Goal: Task Accomplishment & Management: Use online tool/utility

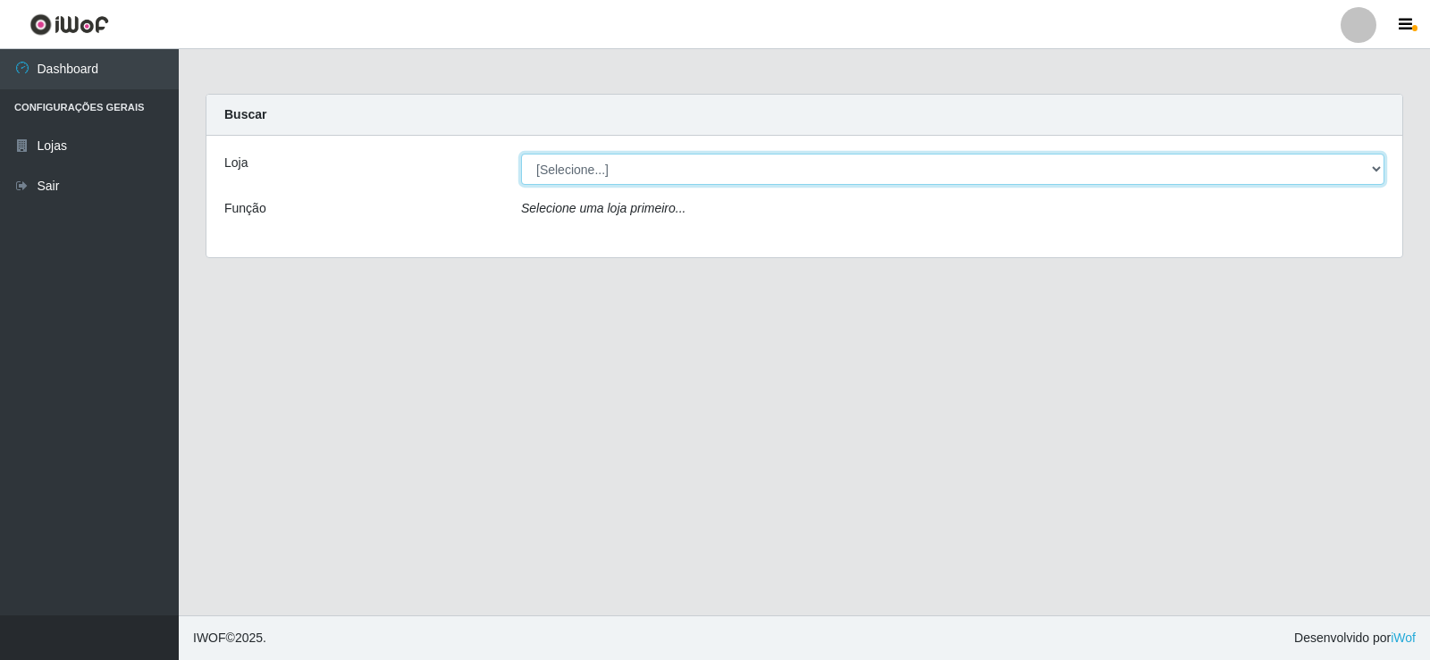
click at [701, 163] on select "[Selecione...] Rede Compras Supermercados - LOJA 2" at bounding box center [952, 169] width 863 height 31
select select "161"
click at [521, 154] on select "[Selecione...] Rede Compras Supermercados - LOJA 2" at bounding box center [952, 169] width 863 height 31
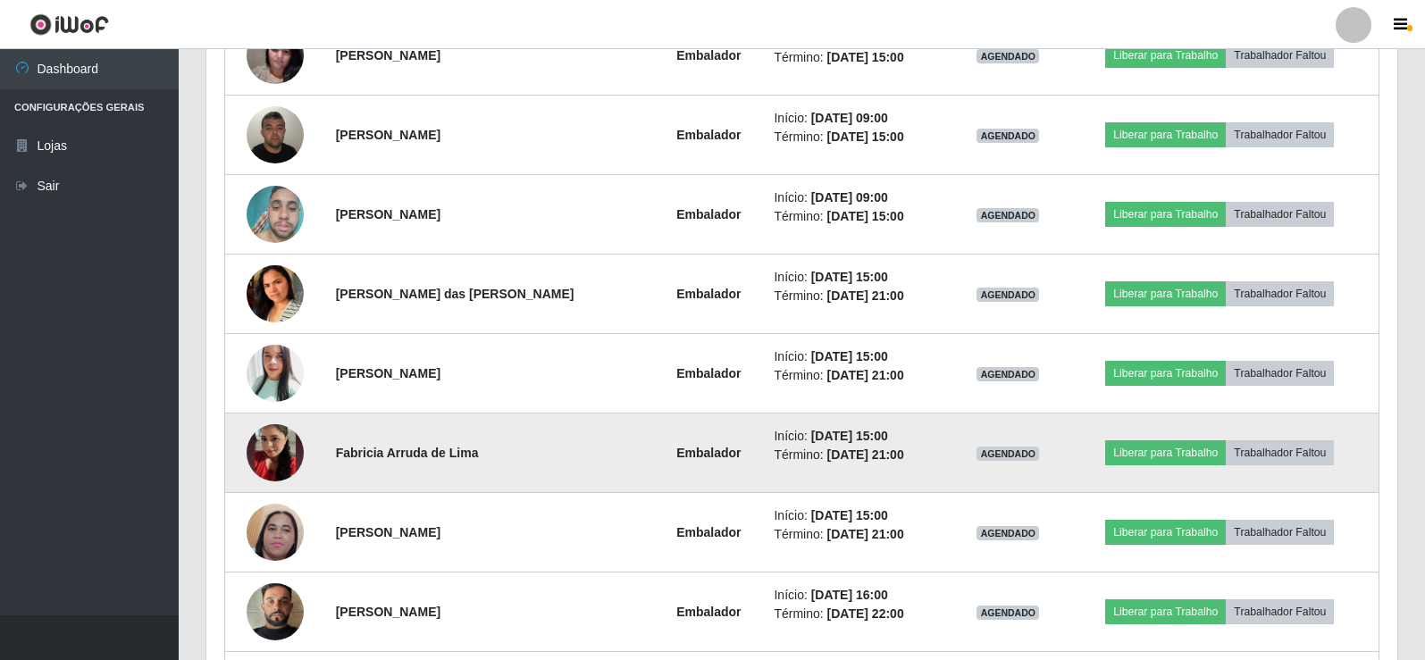
scroll to position [815, 0]
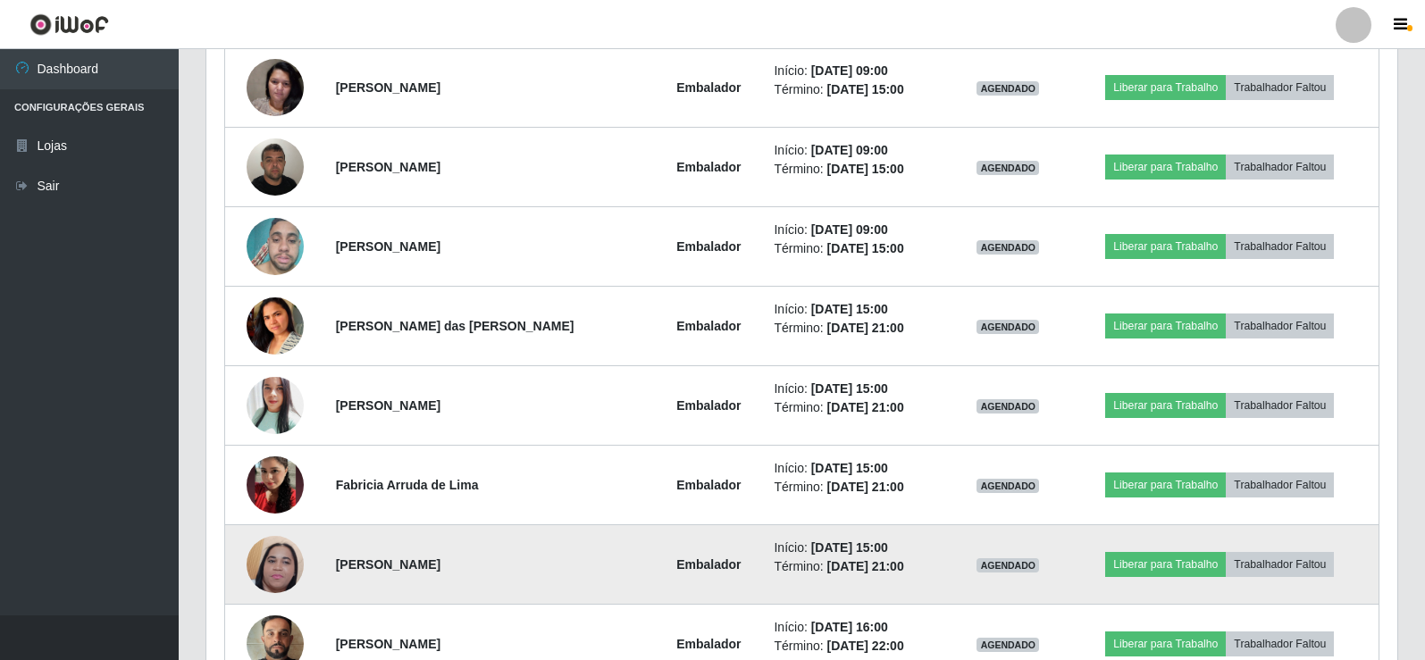
click at [271, 559] on img at bounding box center [275, 564] width 57 height 127
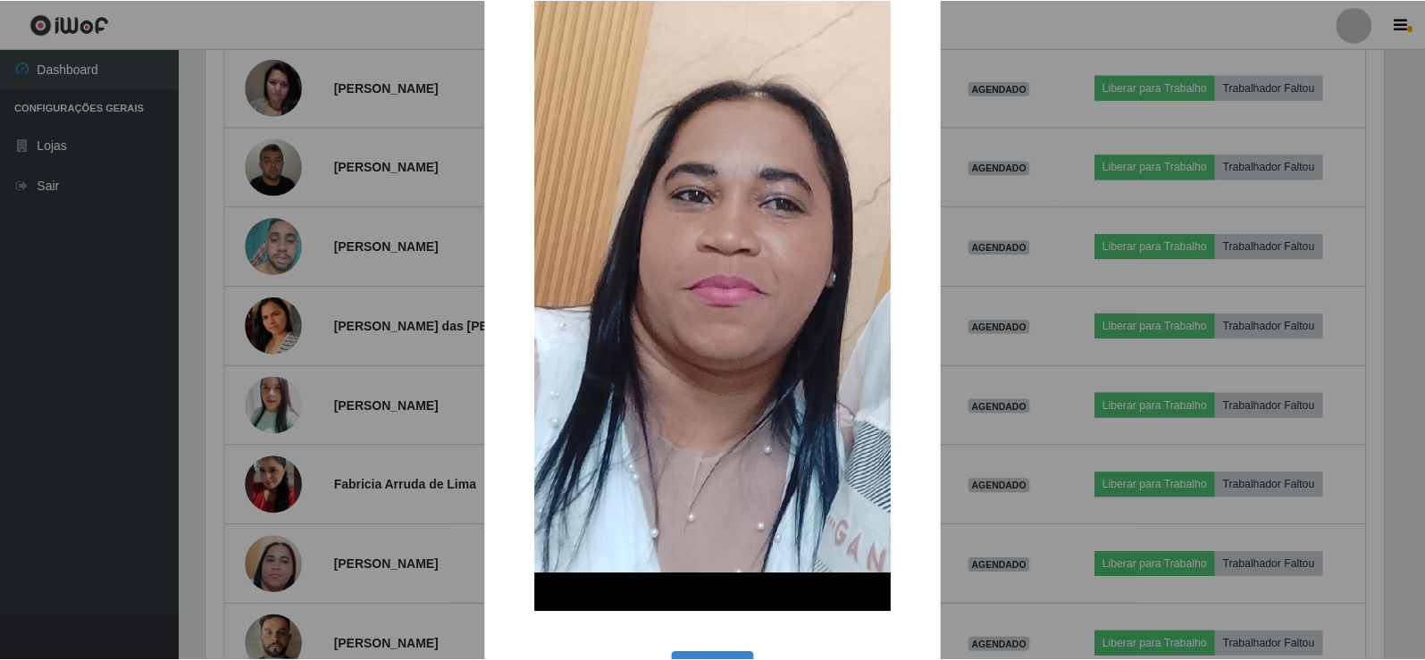
scroll to position [268, 0]
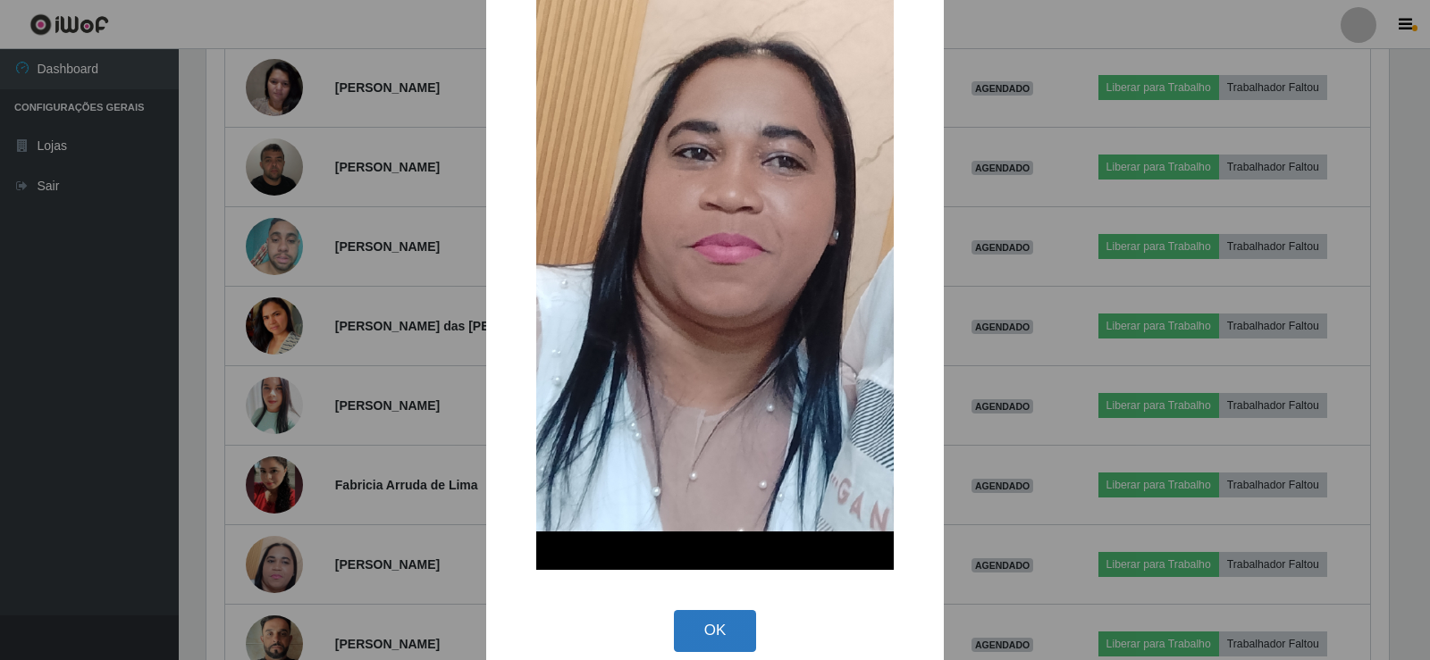
click at [708, 636] on button "OK" at bounding box center [715, 631] width 83 height 42
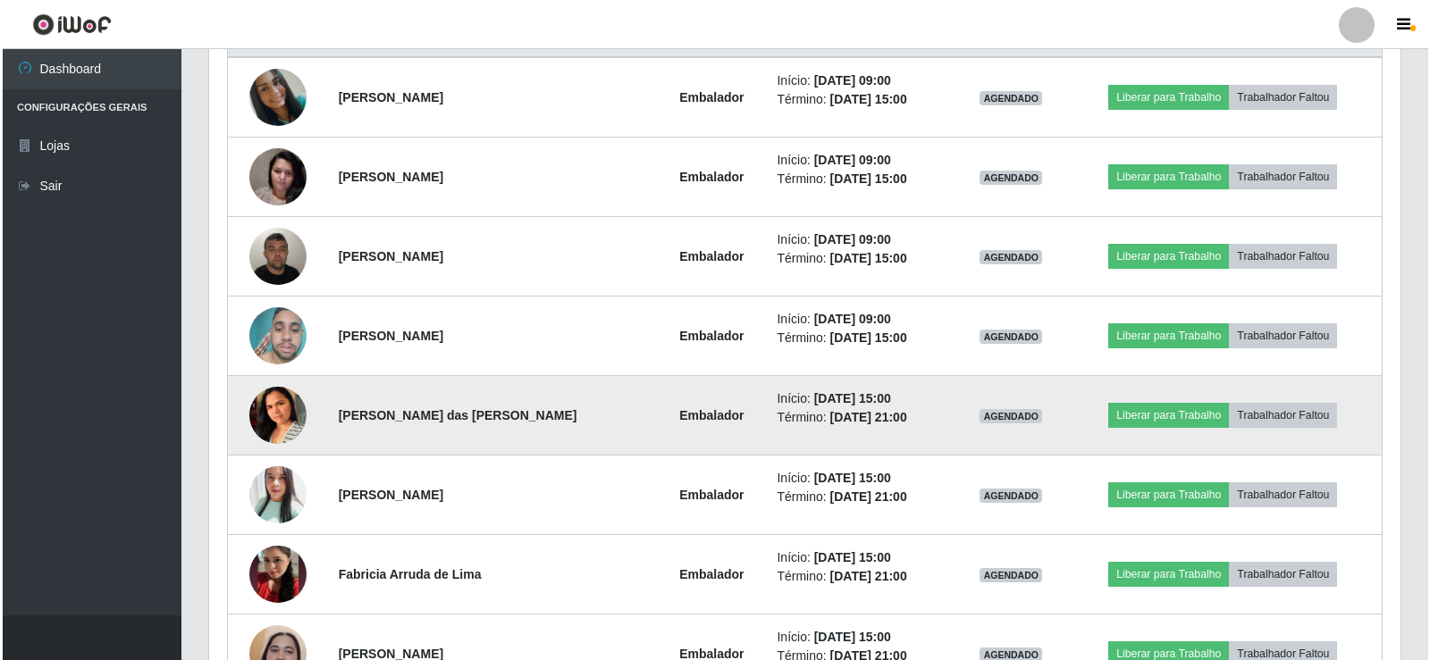
scroll to position [636, 0]
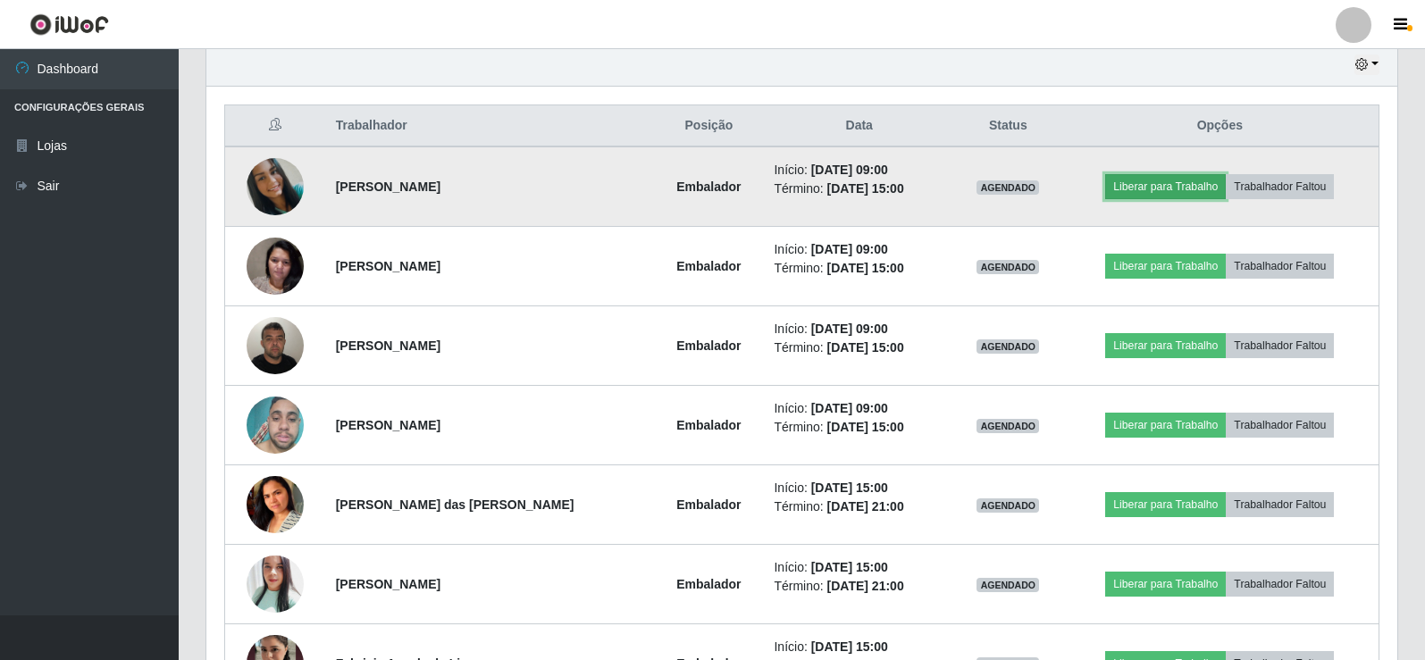
click at [1180, 188] on button "Liberar para Trabalho" at bounding box center [1165, 186] width 121 height 25
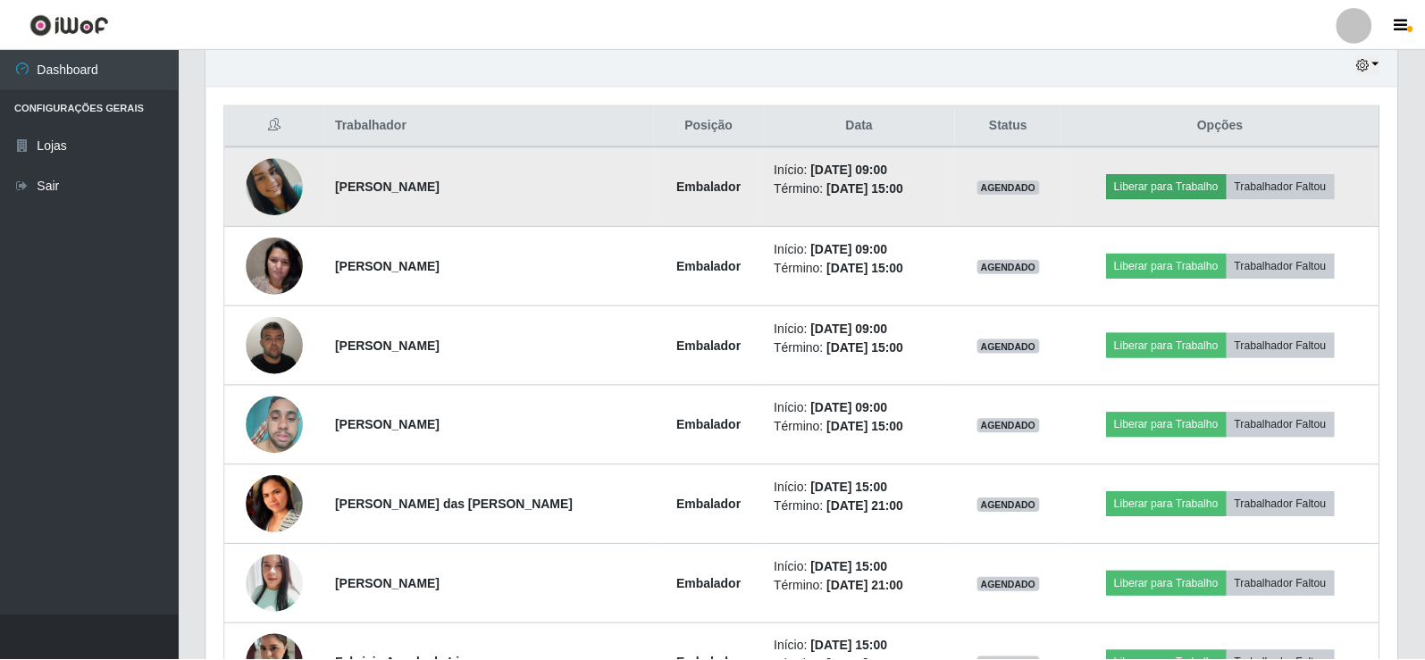
scroll to position [371, 1182]
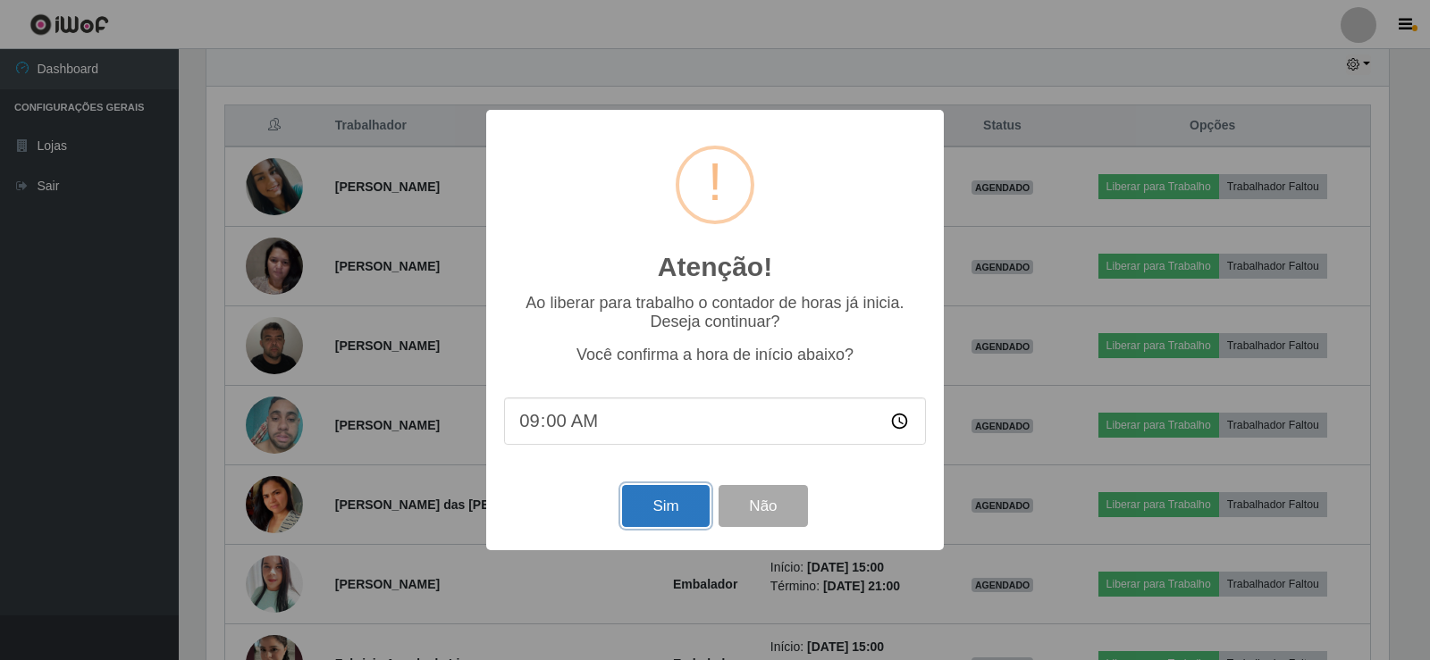
click at [646, 522] on button "Sim" at bounding box center [665, 506] width 87 height 42
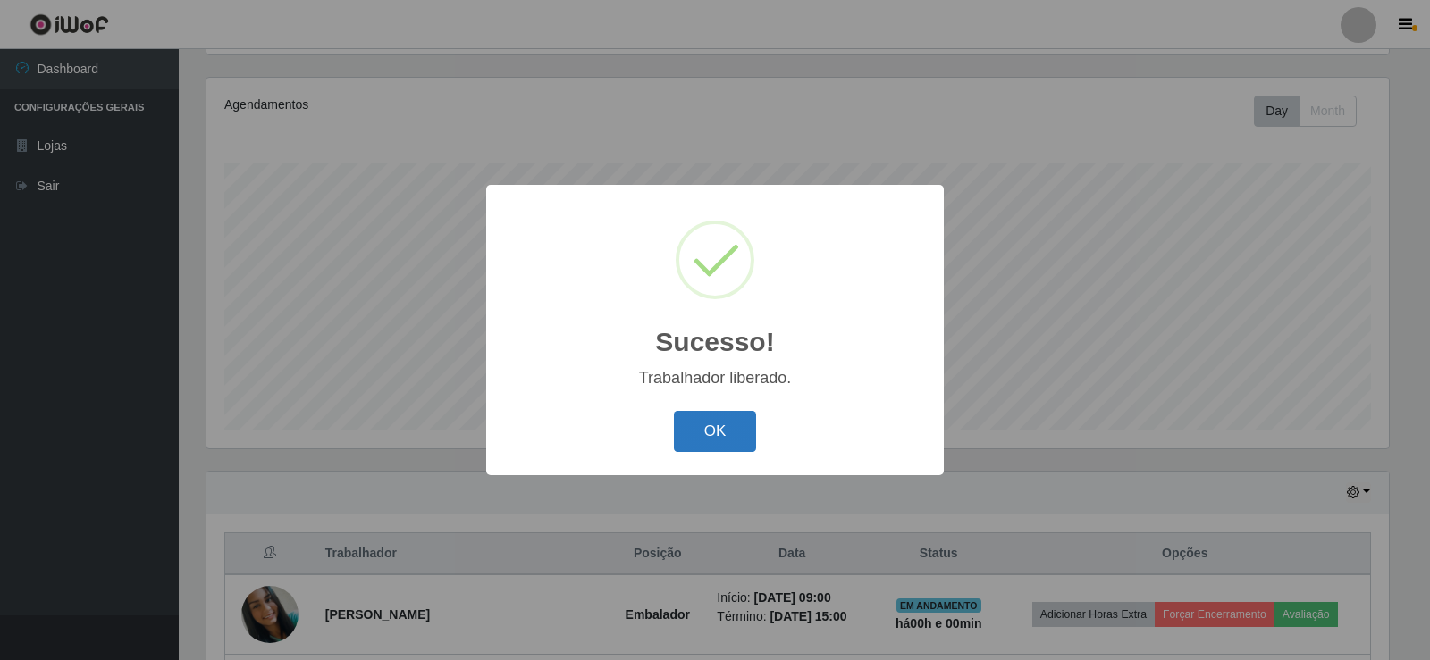
click at [708, 440] on button "OK" at bounding box center [715, 432] width 83 height 42
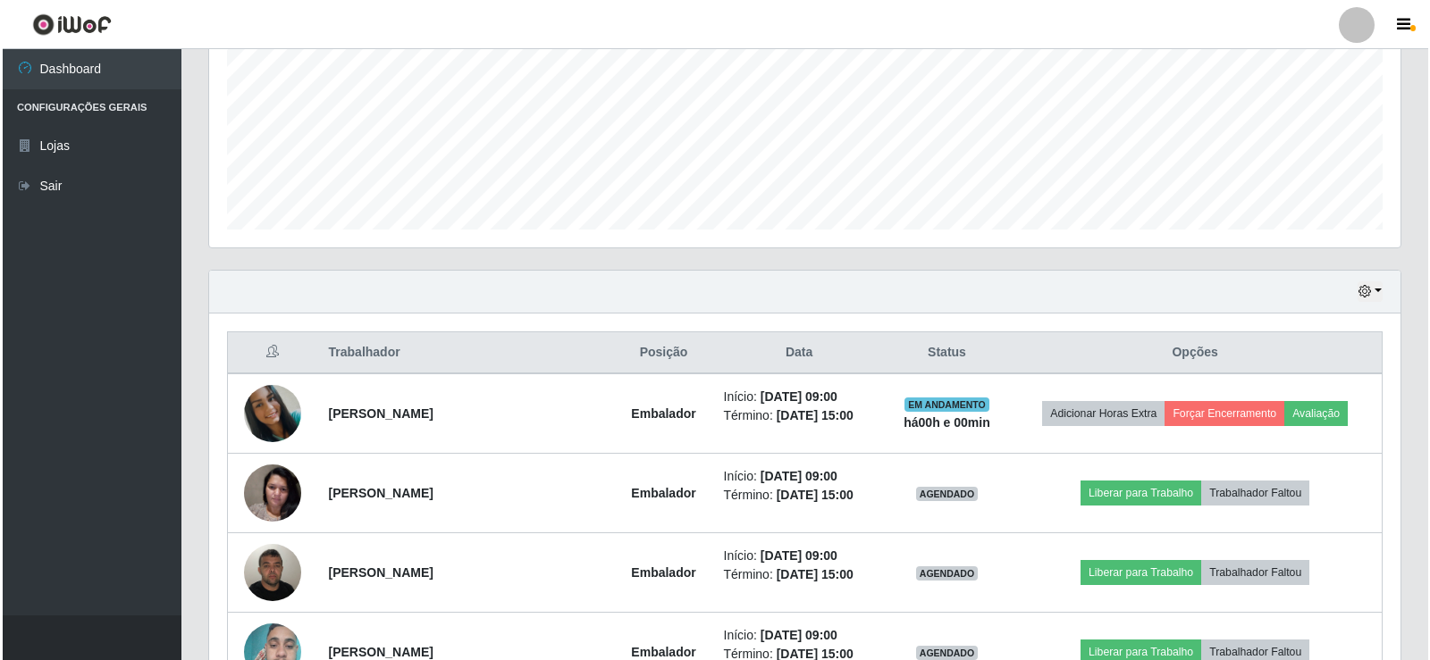
scroll to position [476, 0]
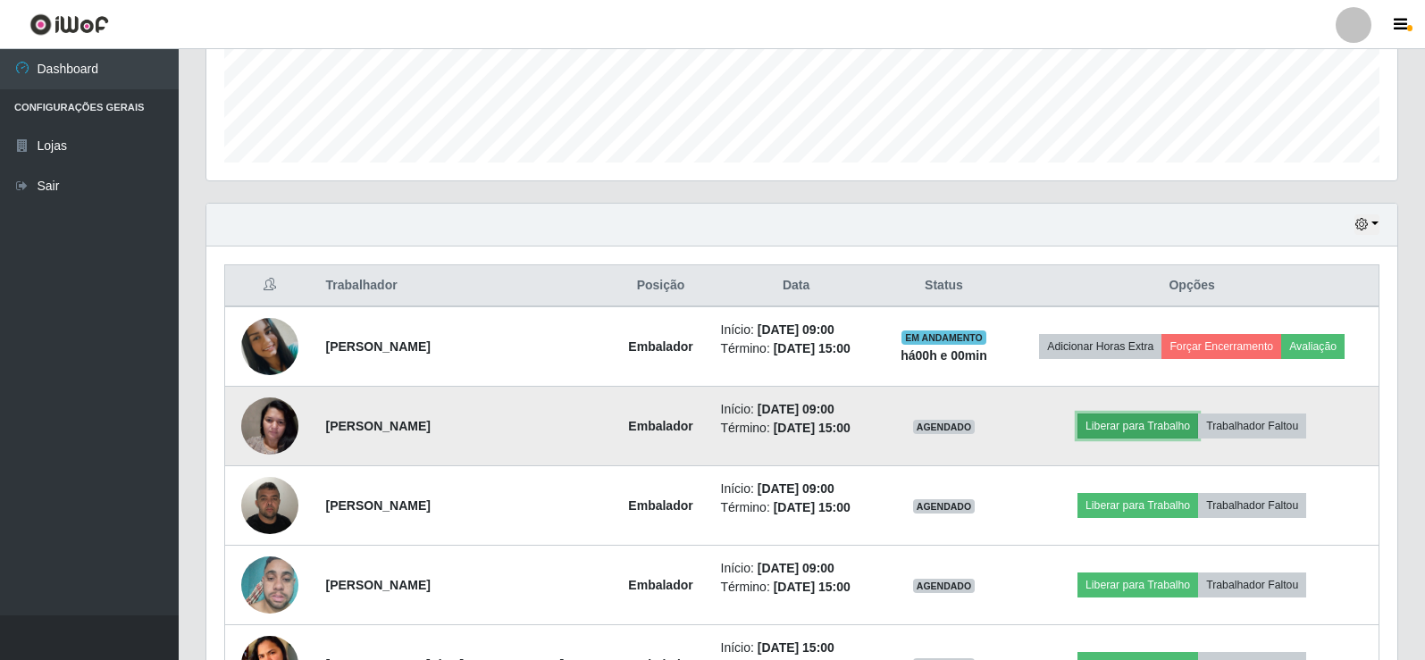
click at [1110, 433] on button "Liberar para Trabalho" at bounding box center [1137, 426] width 121 height 25
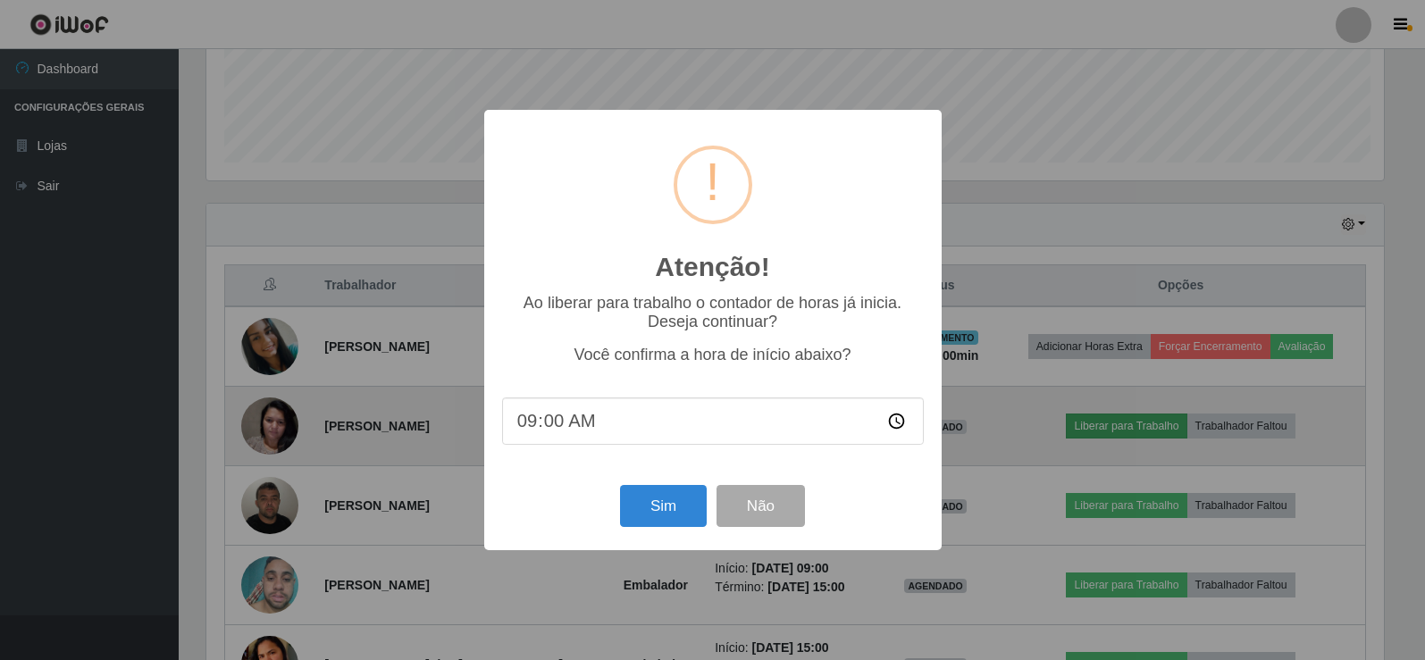
scroll to position [371, 1182]
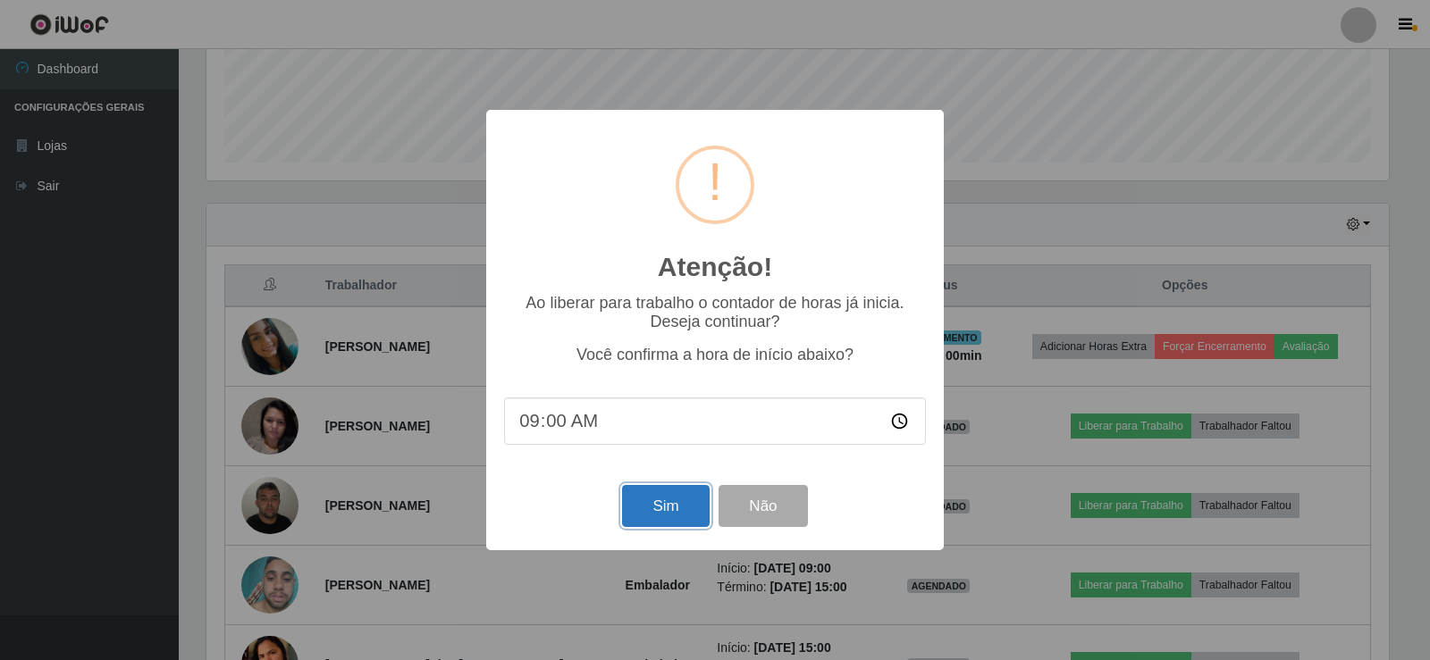
click at [659, 499] on button "Sim" at bounding box center [665, 506] width 87 height 42
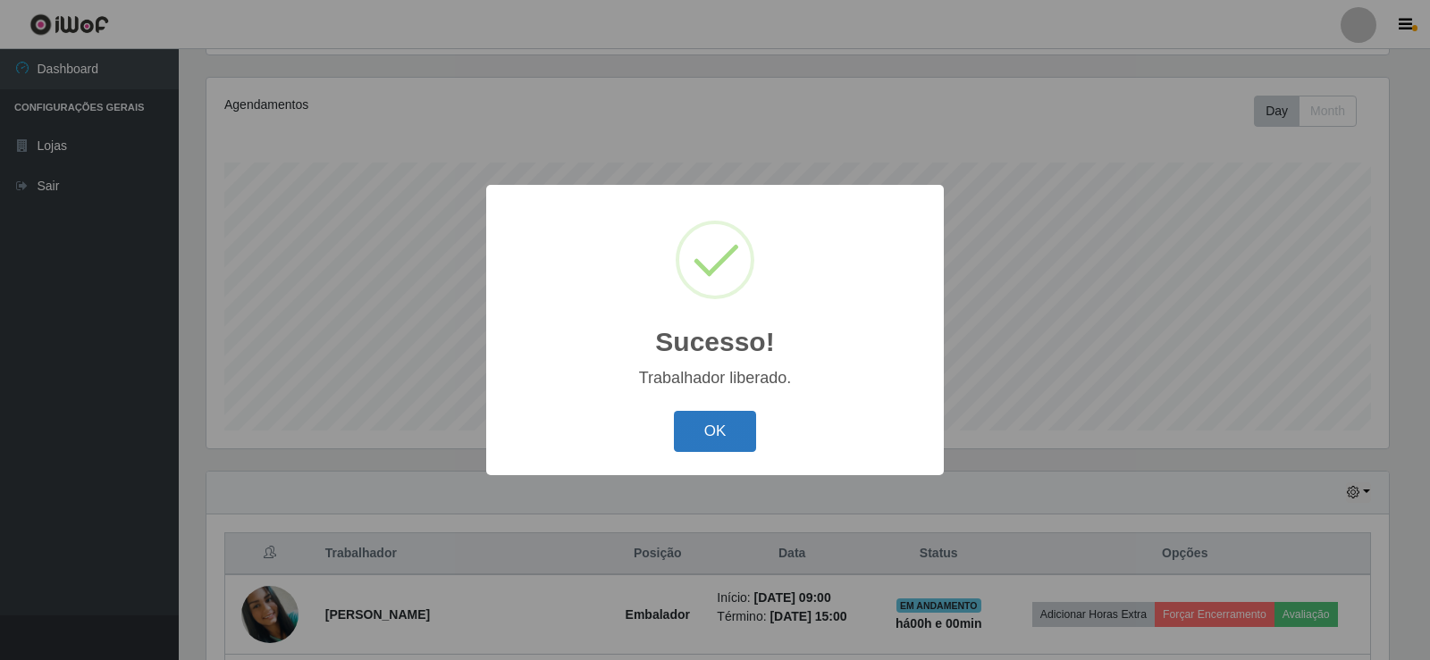
click at [716, 421] on button "OK" at bounding box center [715, 432] width 83 height 42
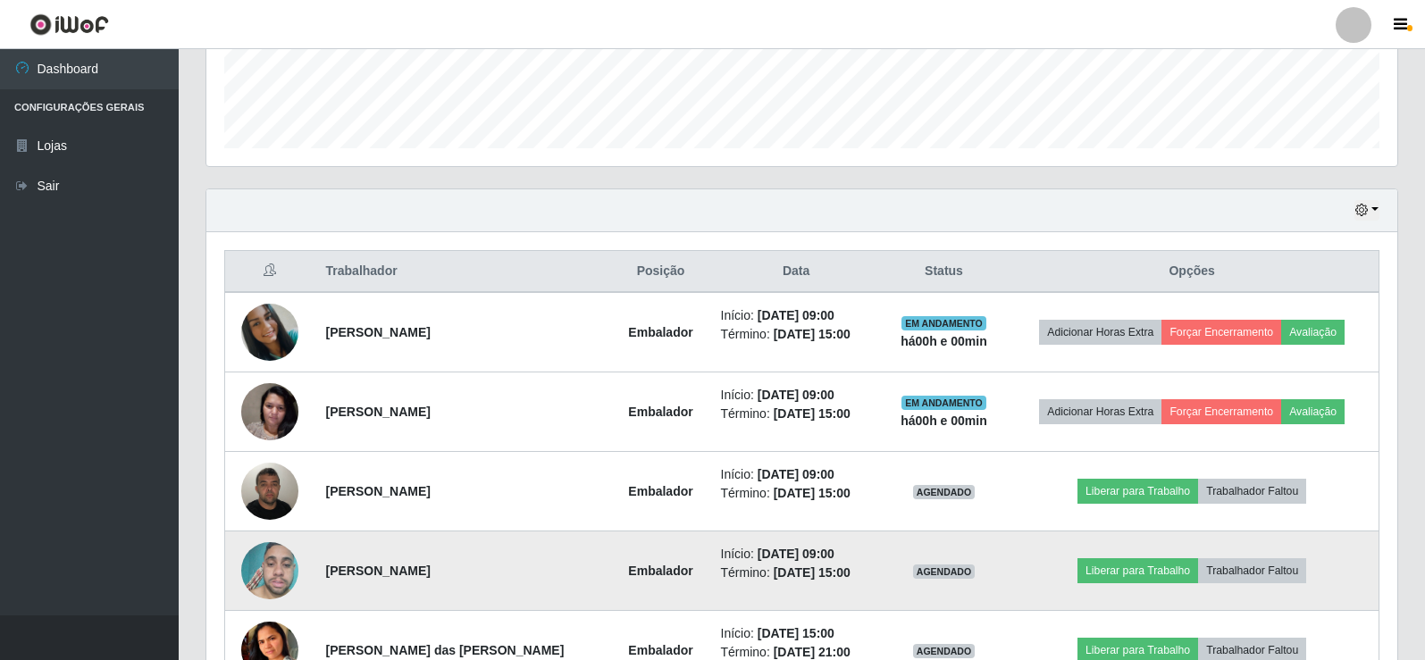
scroll to position [566, 0]
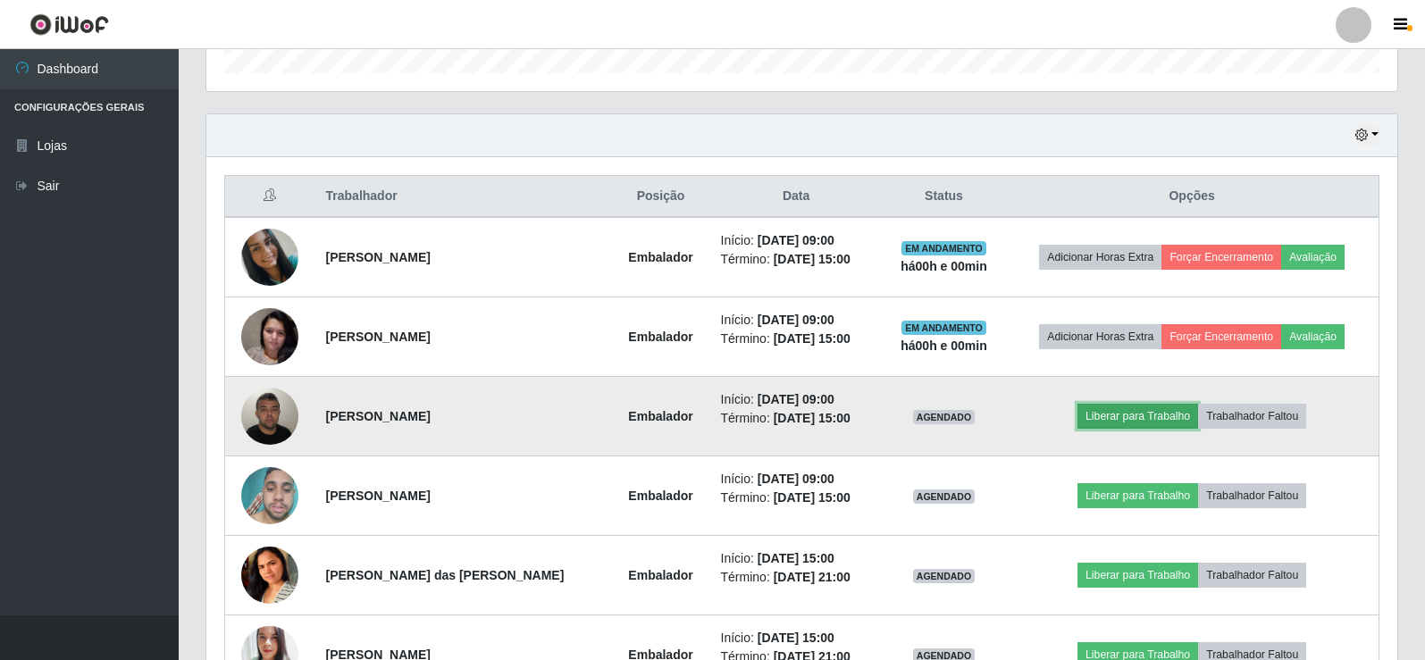
click at [1144, 414] on button "Liberar para Trabalho" at bounding box center [1137, 416] width 121 height 25
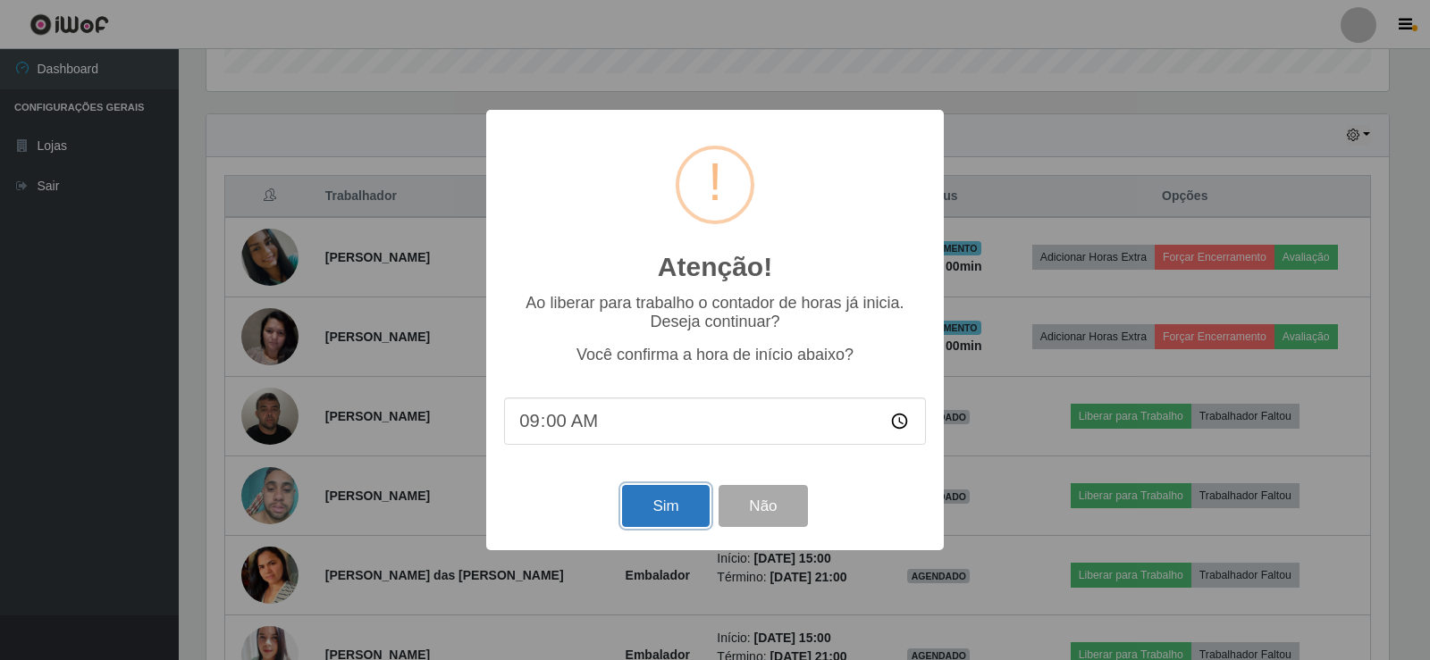
click at [673, 501] on button "Sim" at bounding box center [665, 506] width 87 height 42
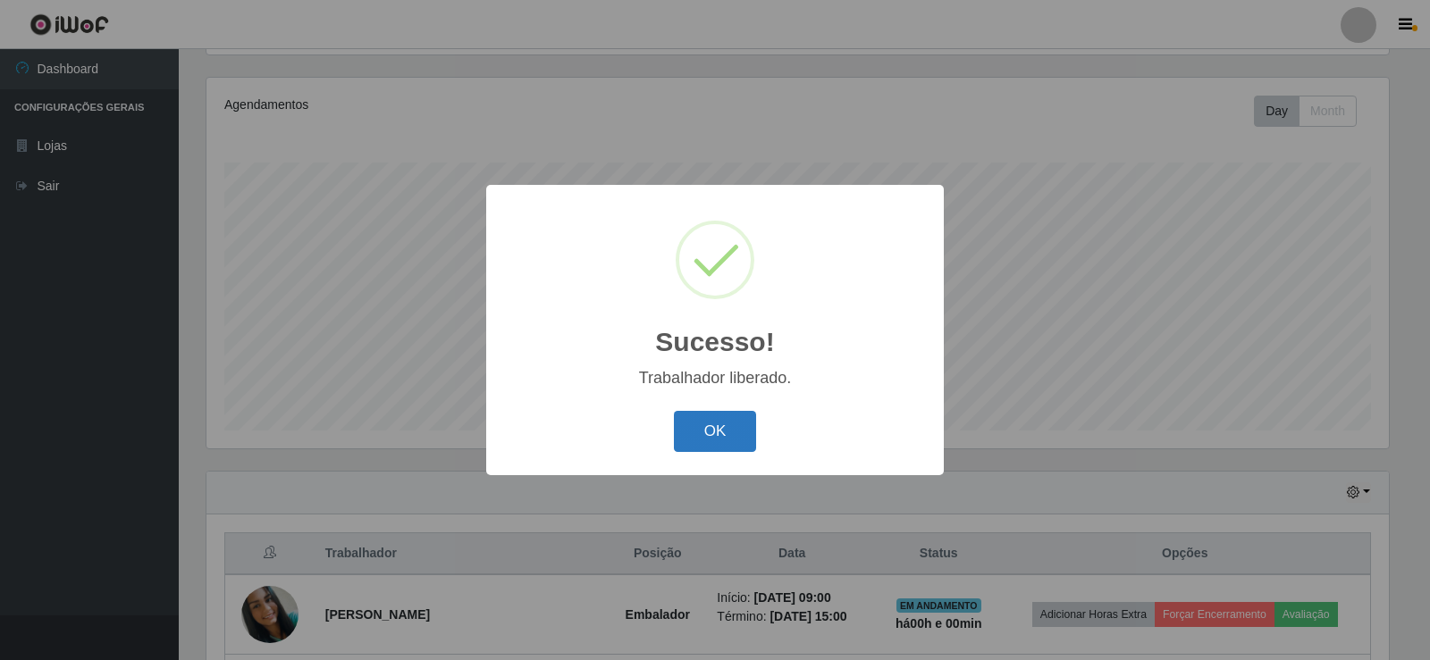
click at [727, 423] on button "OK" at bounding box center [715, 432] width 83 height 42
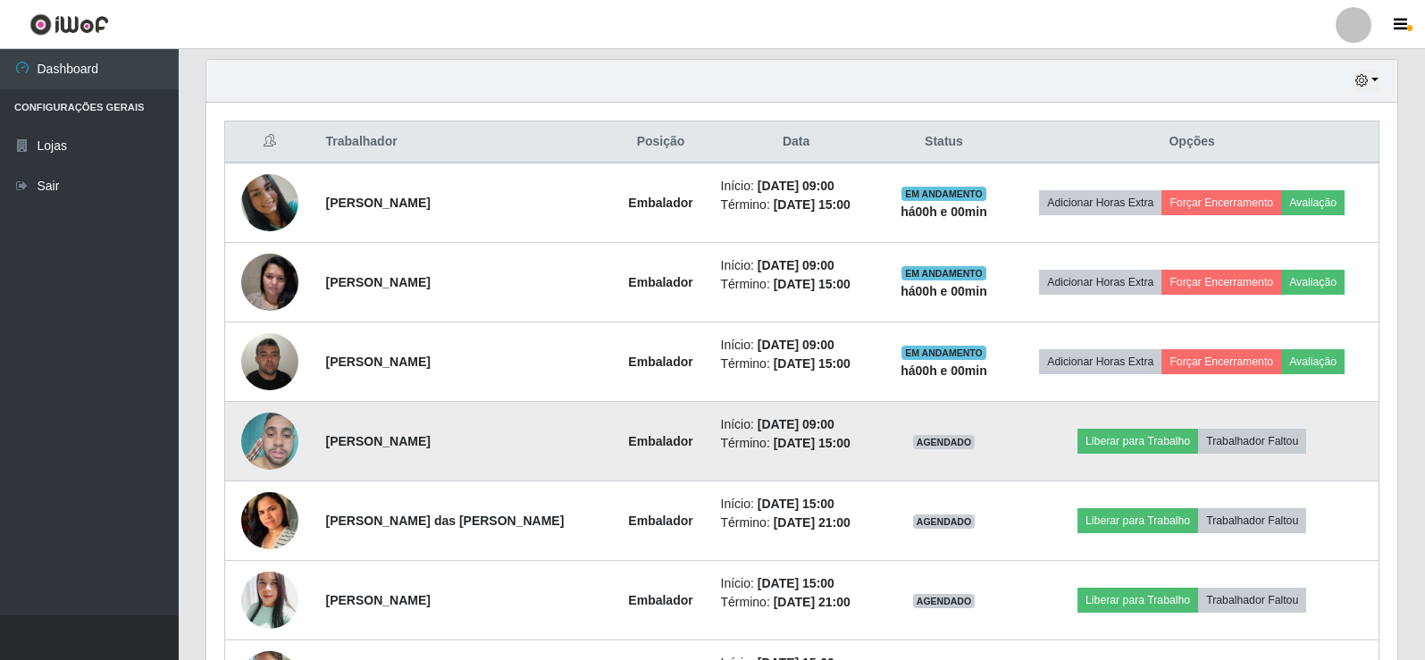
scroll to position [655, 0]
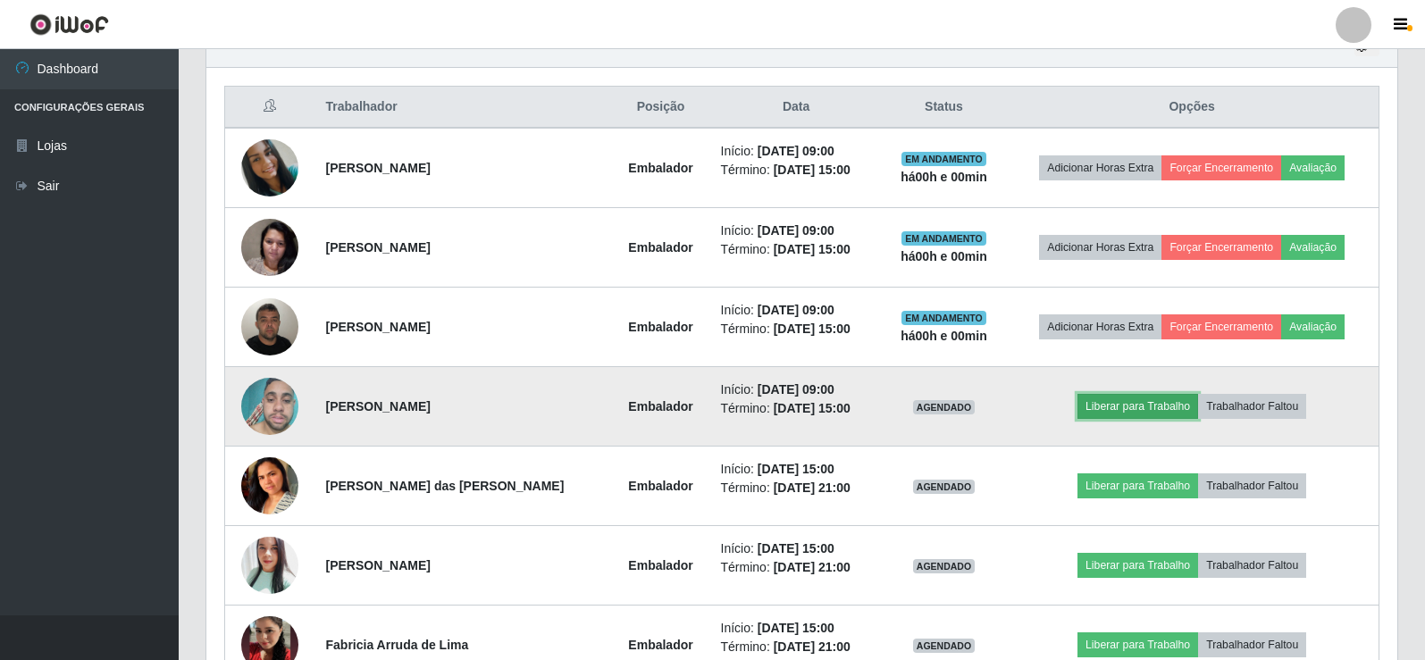
click at [1116, 407] on button "Liberar para Trabalho" at bounding box center [1137, 406] width 121 height 25
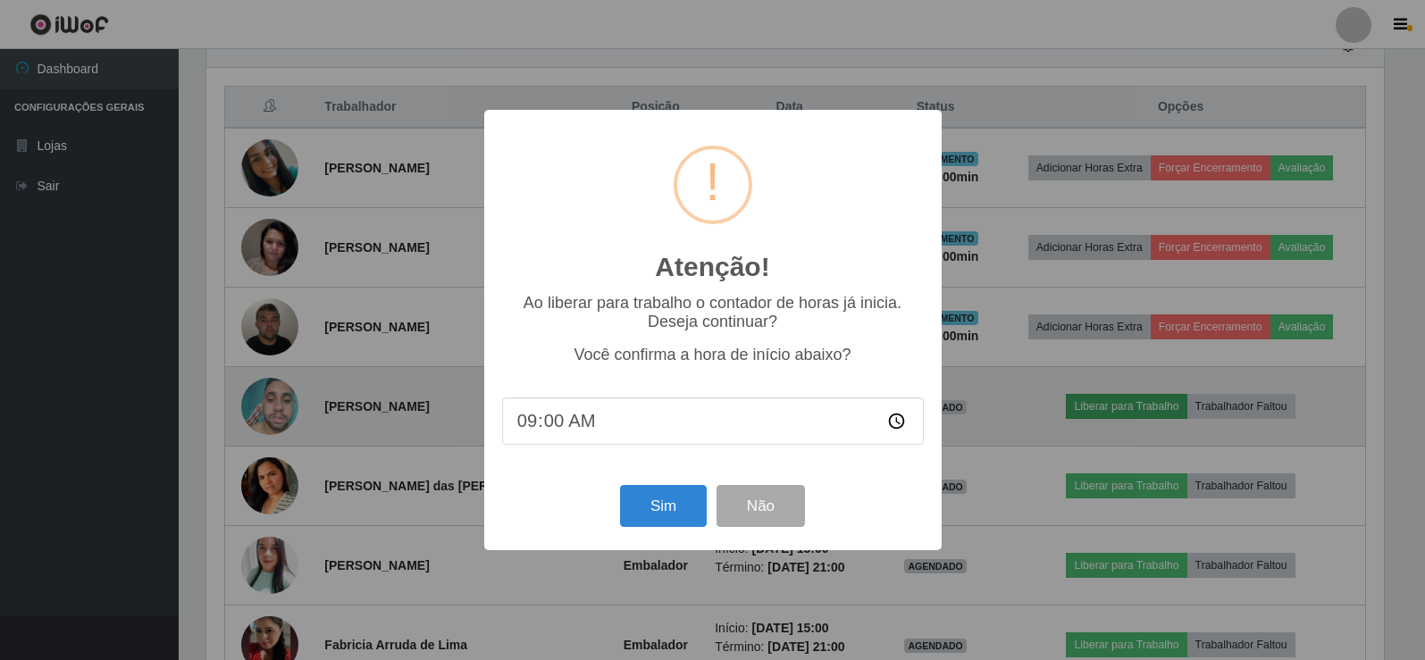
scroll to position [0, 0]
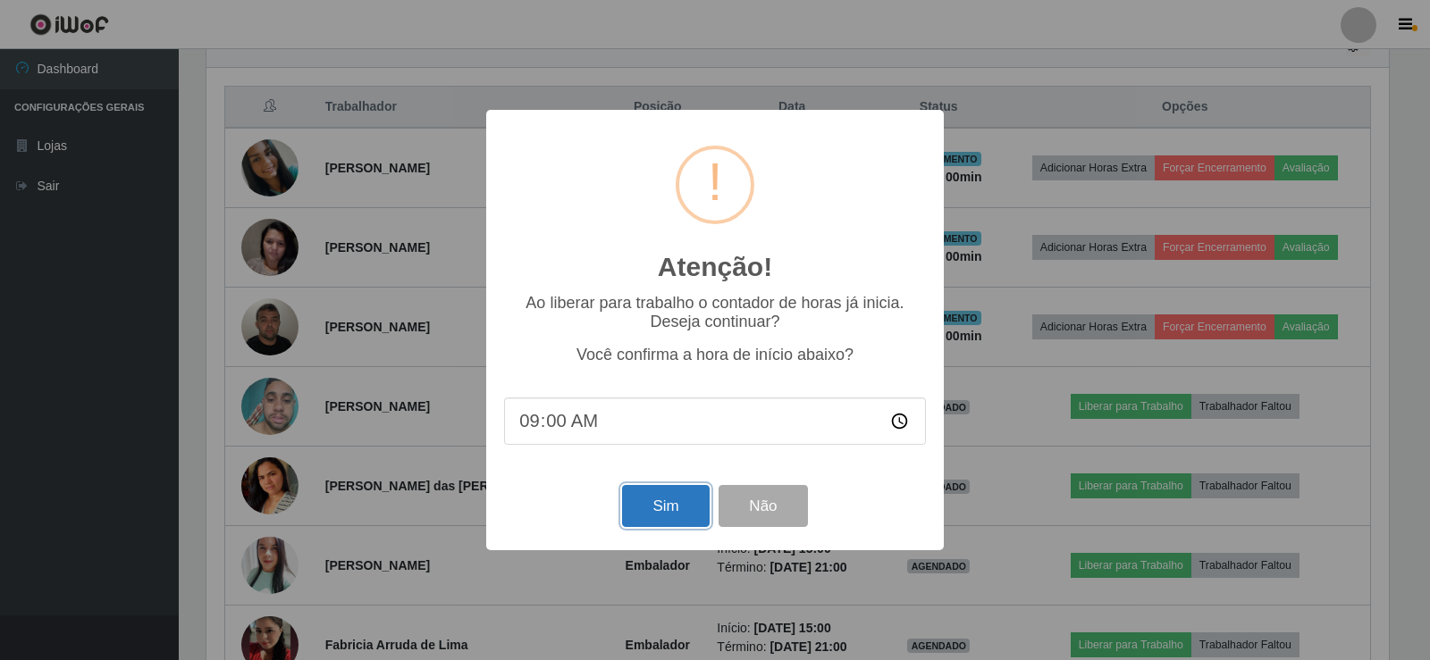
click at [691, 500] on button "Sim" at bounding box center [665, 506] width 87 height 42
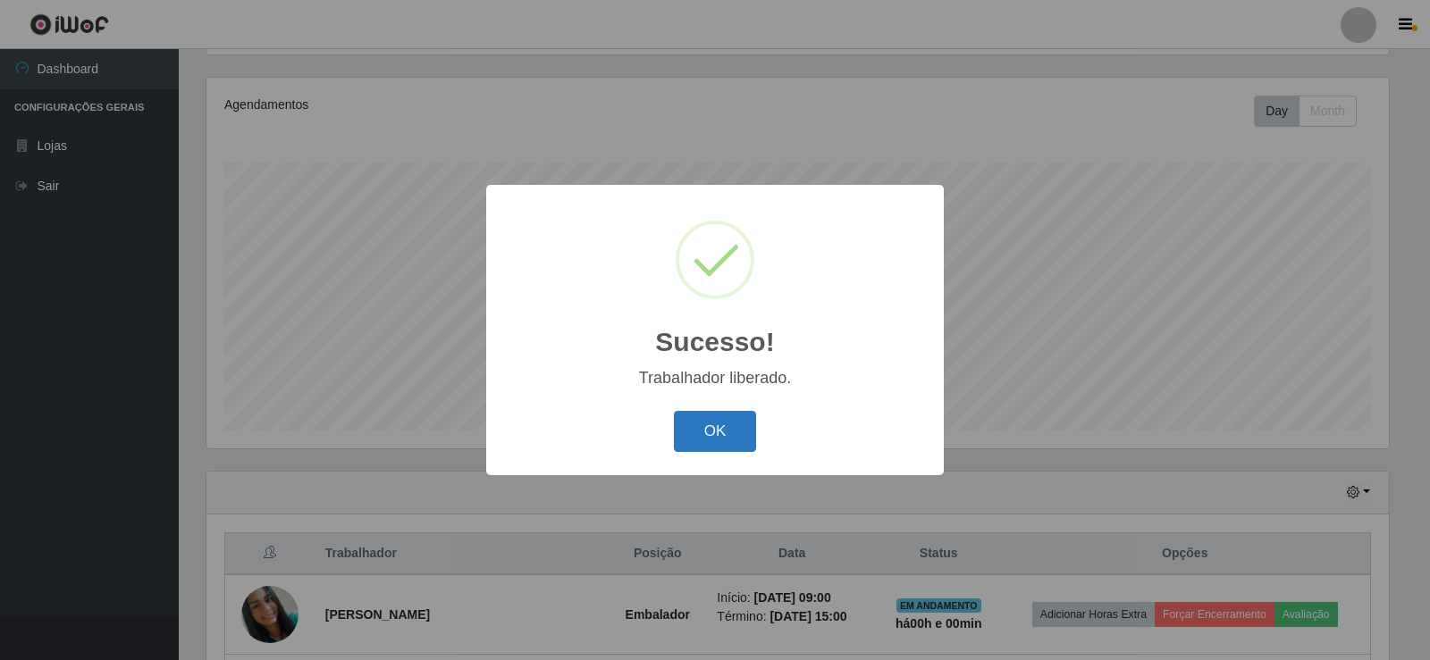
click at [708, 441] on button "OK" at bounding box center [715, 432] width 83 height 42
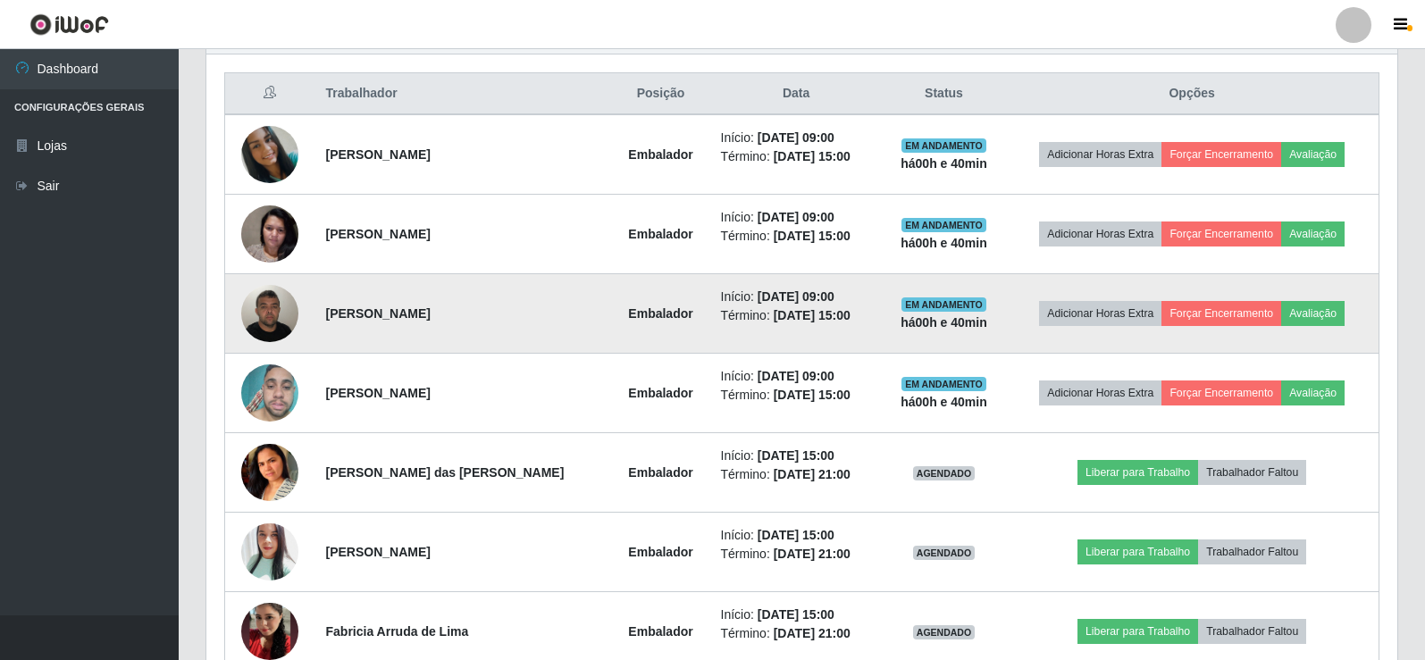
scroll to position [636, 0]
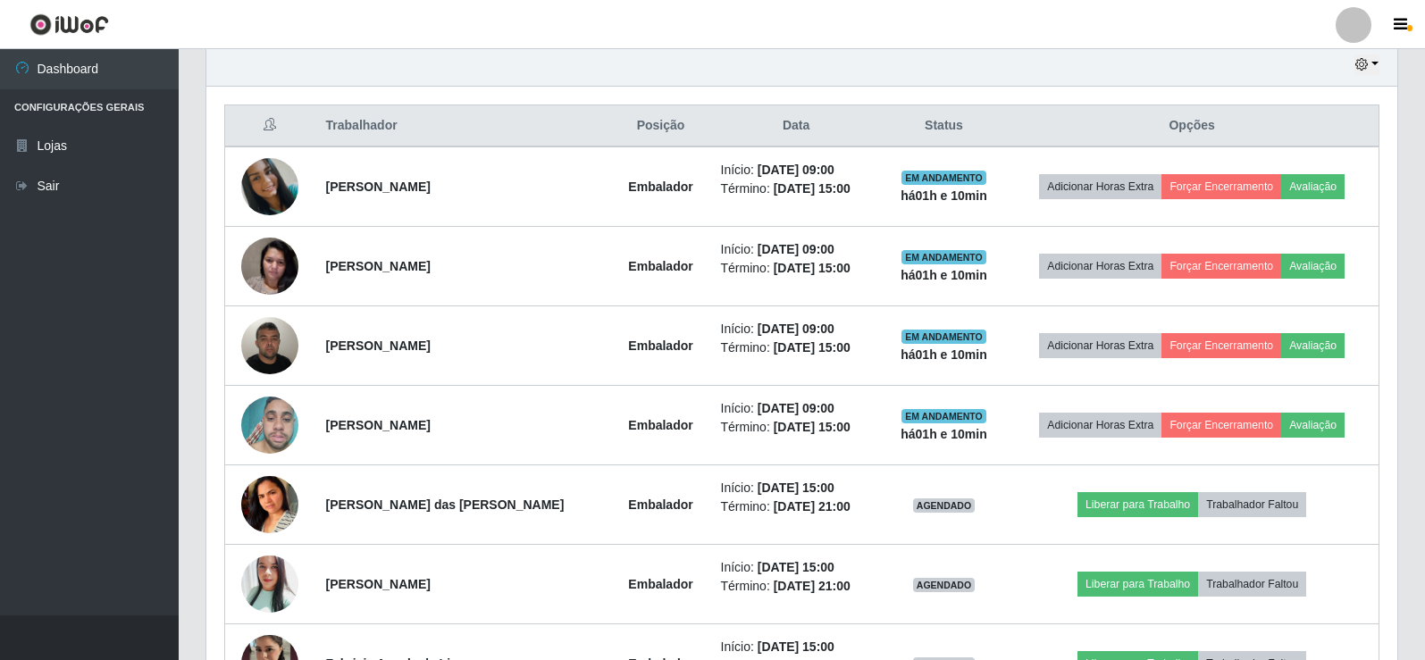
click at [1396, 225] on div "Trabalhador Posição Data Status Opções [PERSON_NAME] Início: [DATE] 09:00 Térmi…" at bounding box center [801, 563] width 1191 height 953
